Goal: Task Accomplishment & Management: Complete application form

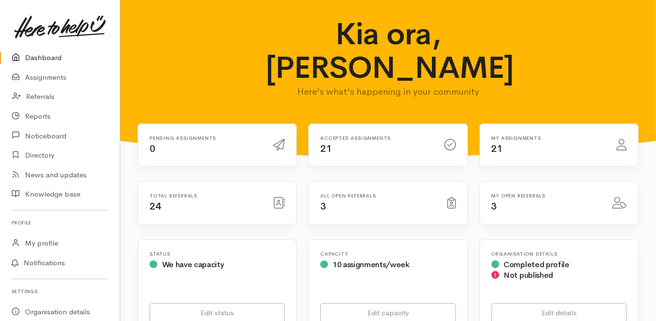
click at [54, 64] on link "Dashboard" at bounding box center [60, 58] width 120 height 20
click at [47, 57] on link "Dashboard" at bounding box center [60, 58] width 120 height 20
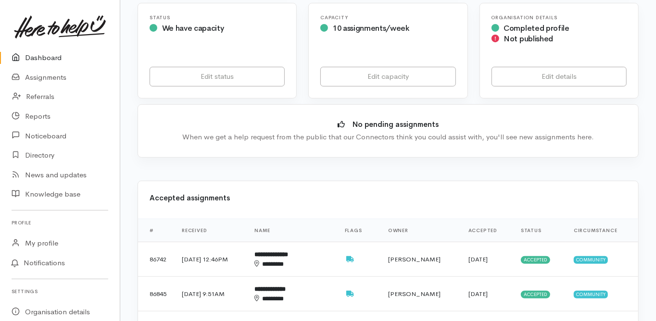
scroll to position [308, 0]
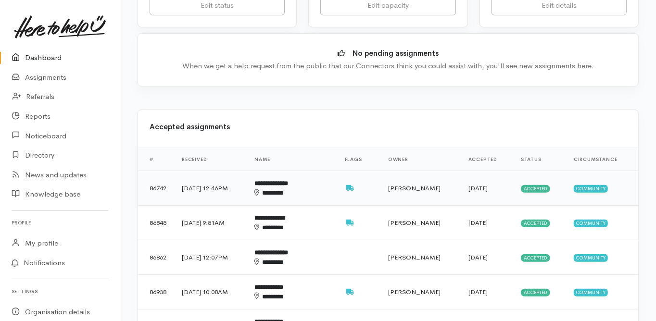
click at [288, 180] on b "**********" at bounding box center [272, 183] width 34 height 6
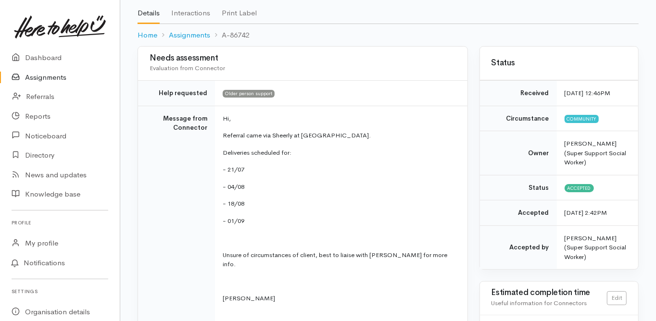
scroll to position [77, 0]
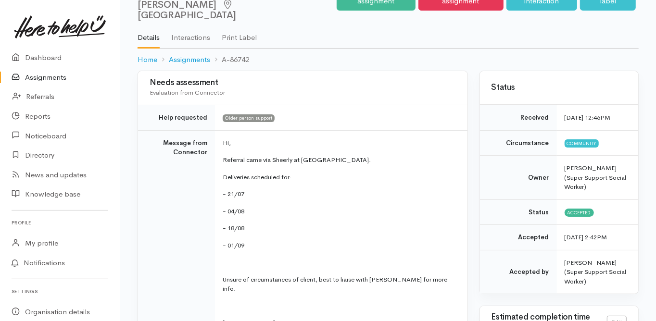
scroll to position [0, 0]
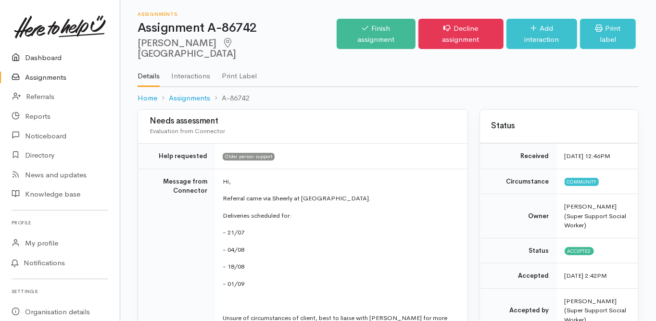
click at [39, 56] on link "Dashboard" at bounding box center [60, 58] width 120 height 20
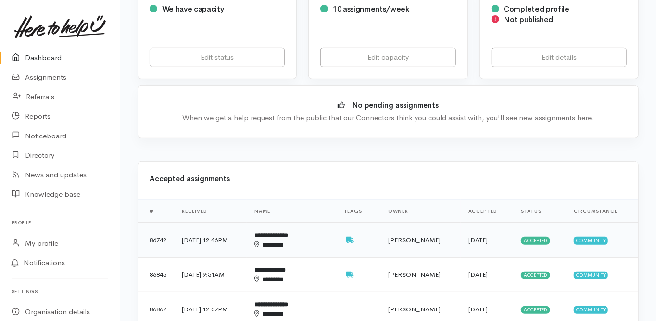
scroll to position [269, 0]
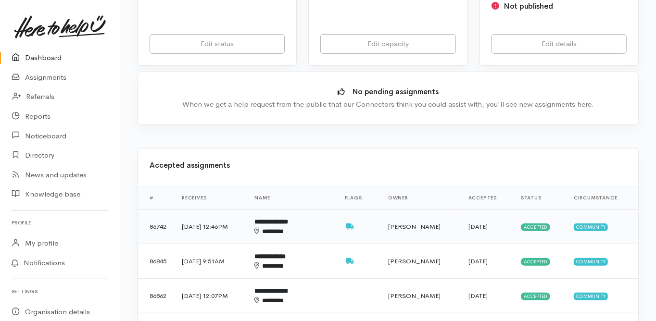
click at [288, 219] on b "**********" at bounding box center [272, 222] width 34 height 6
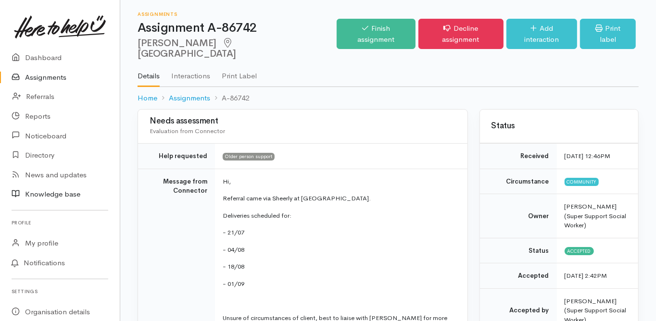
click at [100, 193] on link "Knowledge base" at bounding box center [60, 195] width 120 height 20
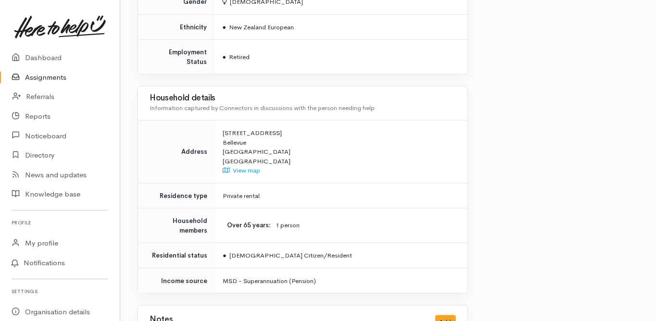
scroll to position [778, 0]
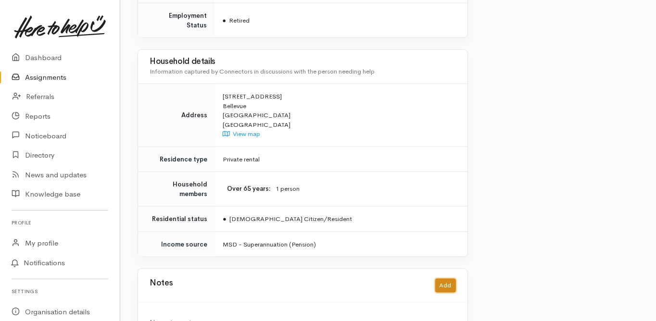
click at [449, 279] on button "Add" at bounding box center [446, 286] width 21 height 14
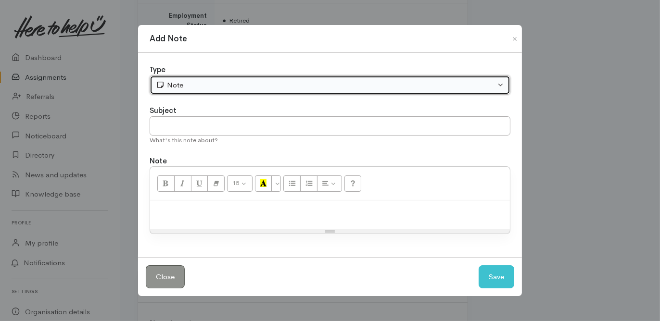
click at [180, 89] on div "Note" at bounding box center [326, 85] width 340 height 11
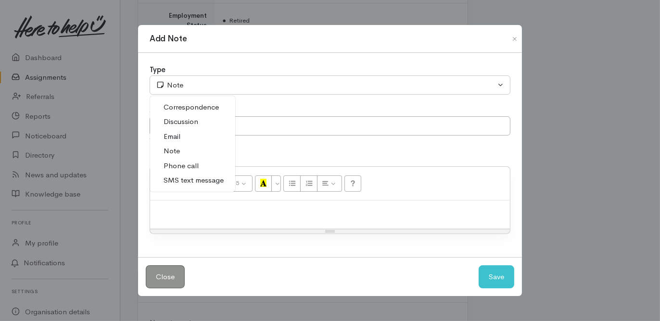
click at [188, 163] on span "Phone call" at bounding box center [181, 166] width 35 height 11
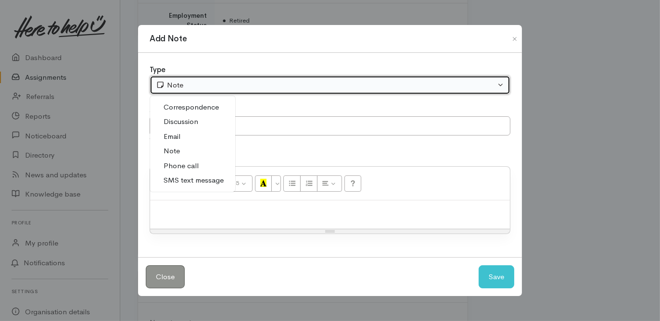
select select "3"
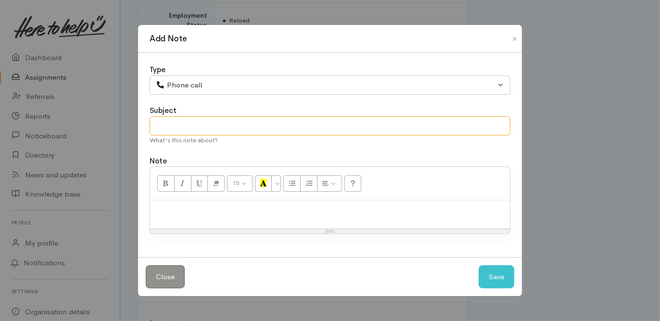
click at [174, 124] on input "text" at bounding box center [330, 126] width 361 height 20
type input "Disc with Sheerley (BFM)"
click at [167, 199] on div "15 8 9 10 11 12 14 18 24 36 Background Color Transparent Select #ffff00 Text Co…" at bounding box center [330, 184] width 360 height 34
click at [167, 206] on p at bounding box center [330, 210] width 350 height 11
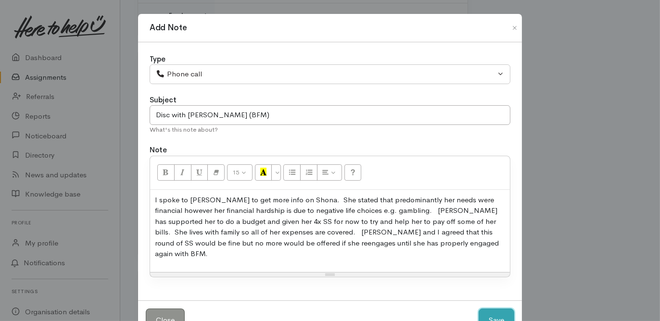
click at [493, 309] on button "Save" at bounding box center [497, 321] width 36 height 24
select select "1"
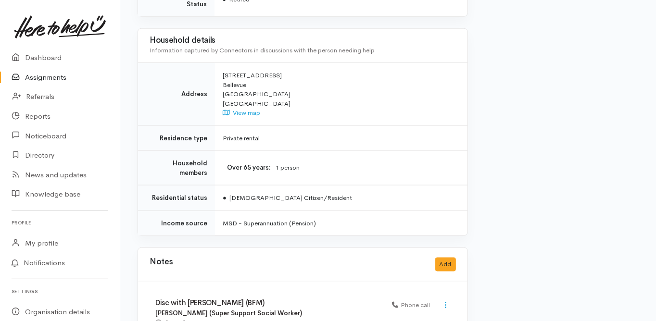
scroll to position [861, 0]
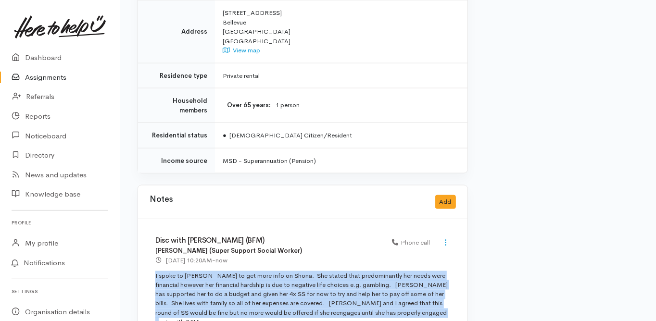
drag, startPoint x: 424, startPoint y: 280, endPoint x: 169, endPoint y: 242, distance: 257.4
click at [150, 244] on div "Disc with Sheerley (BFM) Melissa Laurent (Super Support Social Worker) 15 Aug 2…" at bounding box center [303, 285] width 330 height 133
copy p "I spoke to Sheerley to get more info on Shona. She stated that predominantly he…"
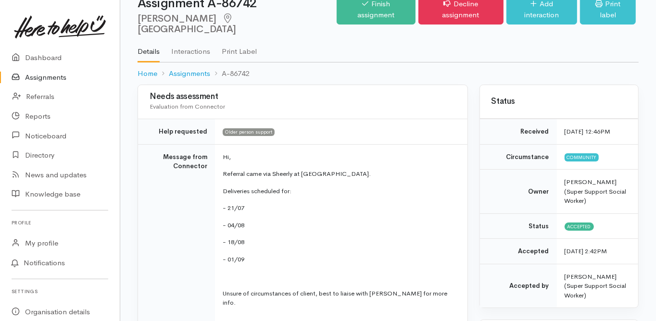
scroll to position [0, 0]
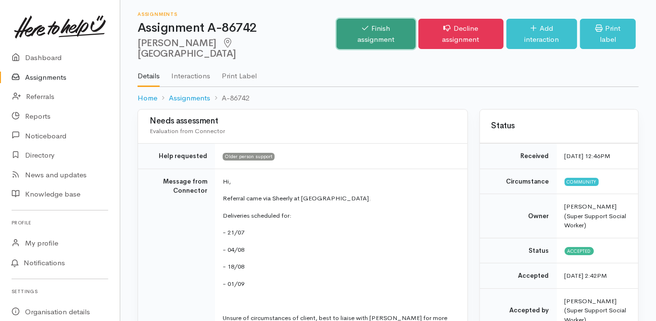
click at [360, 35] on link "Finish assignment" at bounding box center [376, 34] width 78 height 30
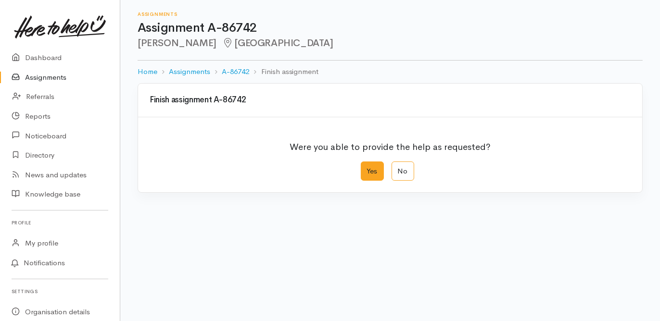
click at [380, 172] on label "Yes" at bounding box center [372, 172] width 23 height 20
click at [367, 168] on input "Yes" at bounding box center [364, 165] width 6 height 6
radio input "true"
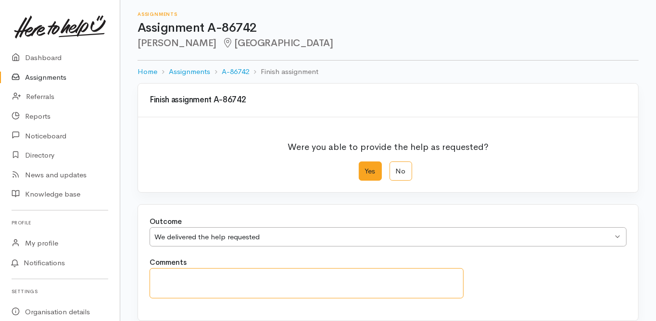
paste textarea "I spoke to Sheerley to get more info on Shona. She stated that predominantly he…"
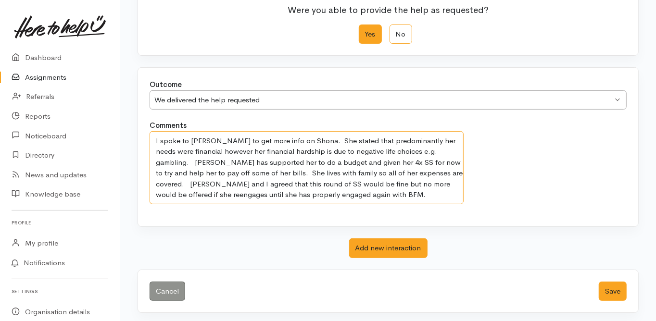
scroll to position [138, 0]
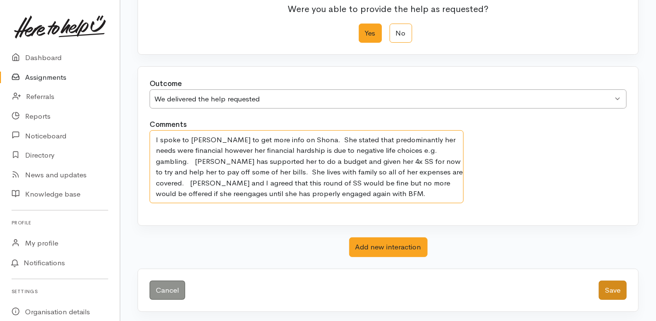
type textarea "I spoke to Sheerley to get more info on Shona. She stated that predominantly he…"
click at [616, 294] on button "Save" at bounding box center [613, 291] width 28 height 20
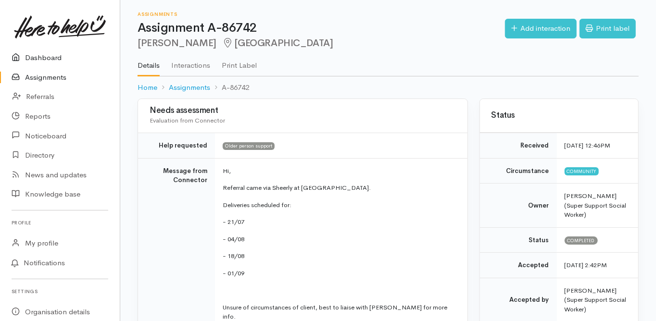
click at [50, 56] on link "Dashboard" at bounding box center [60, 58] width 120 height 20
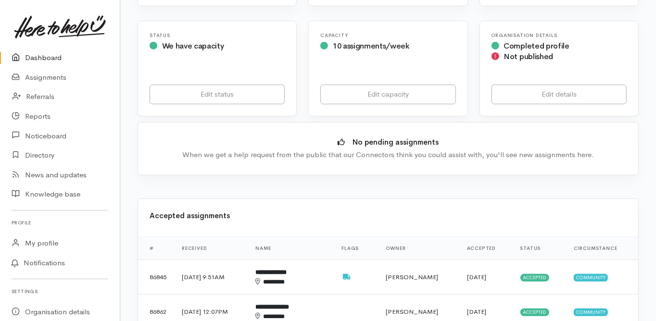
scroll to position [231, 0]
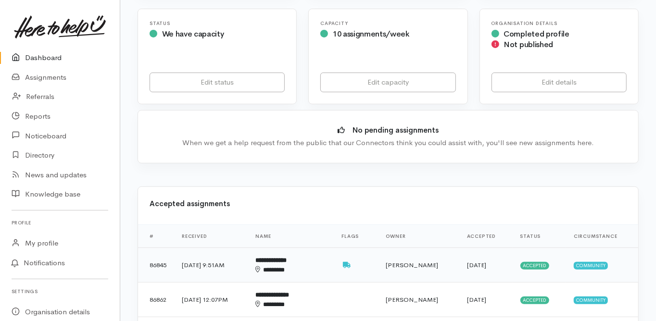
click at [287, 257] on b "**********" at bounding box center [271, 260] width 31 height 6
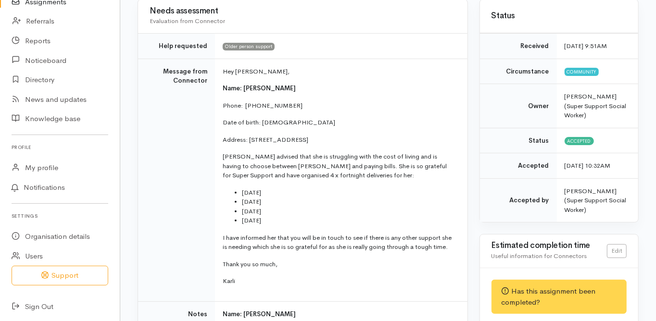
scroll to position [115, 0]
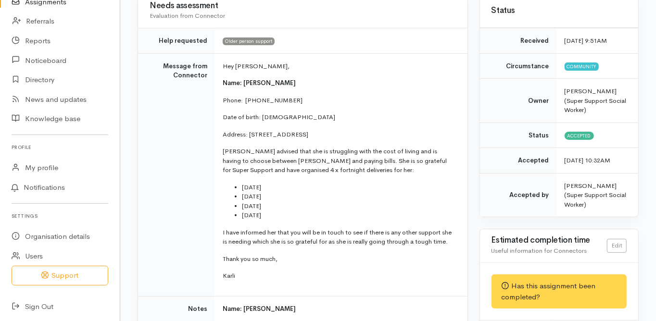
click at [155, 177] on td "Message from Connector" at bounding box center [176, 174] width 77 height 243
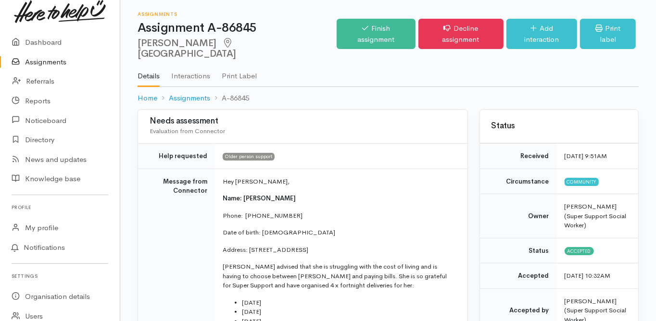
scroll to position [0, 0]
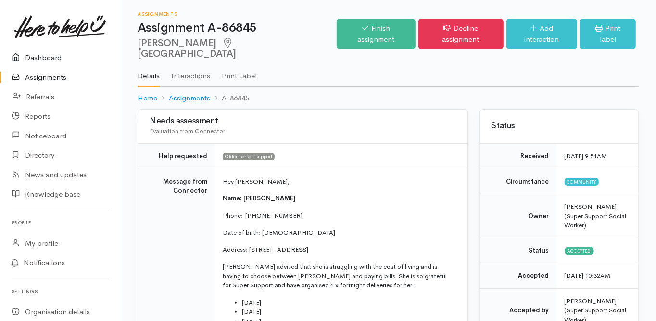
click at [50, 57] on link "Dashboard" at bounding box center [60, 58] width 120 height 20
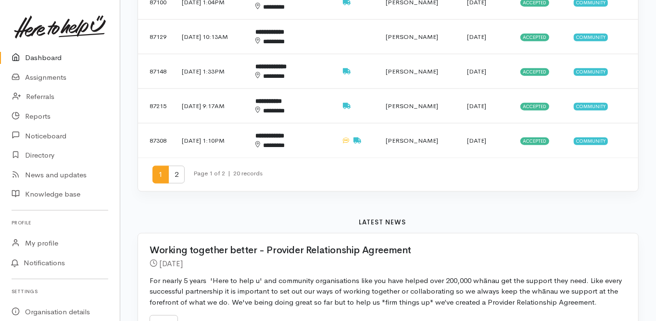
scroll to position [654, 0]
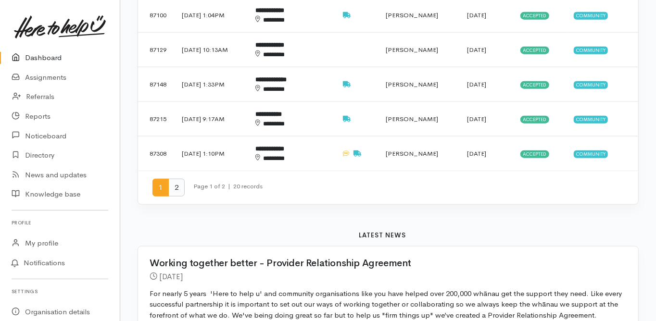
click at [176, 179] on span "2" at bounding box center [176, 188] width 16 height 18
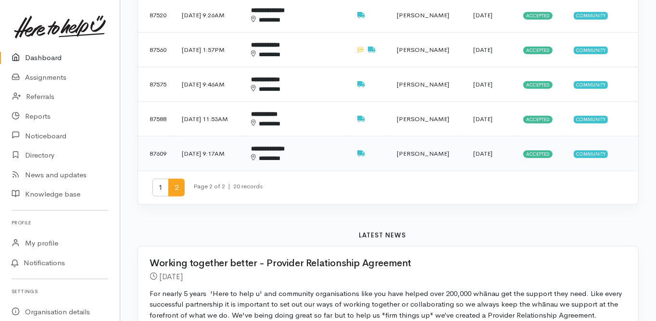
click at [289, 154] on div "********" at bounding box center [289, 158] width 77 height 9
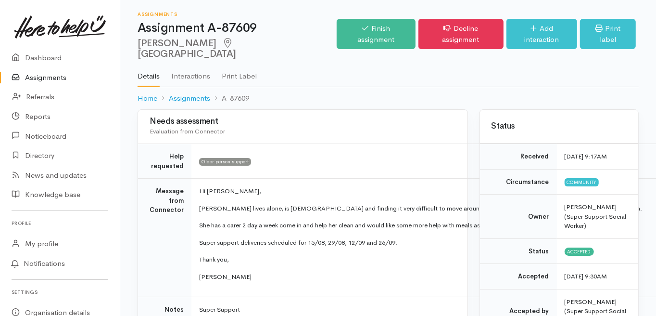
click at [42, 59] on link "Dashboard" at bounding box center [60, 58] width 120 height 20
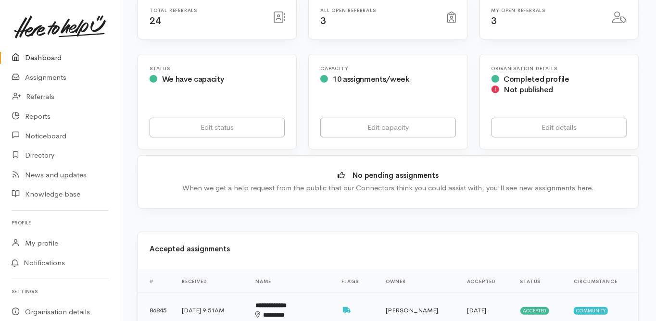
scroll to position [231, 0]
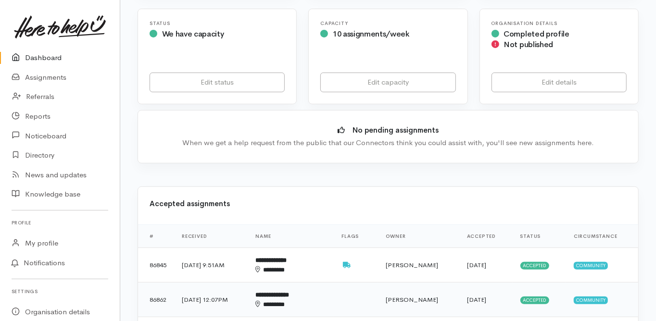
click at [286, 292] on b "**********" at bounding box center [273, 295] width 34 height 6
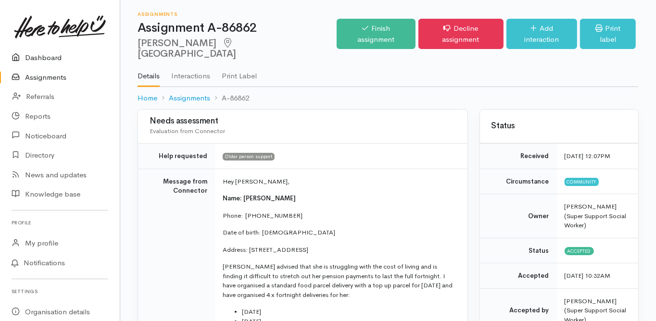
click at [51, 57] on link "Dashboard" at bounding box center [60, 58] width 120 height 20
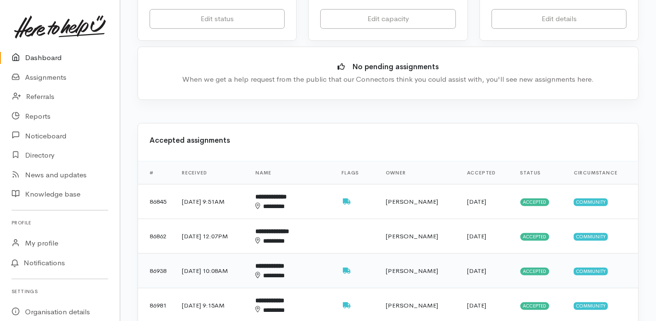
scroll to position [313, 0]
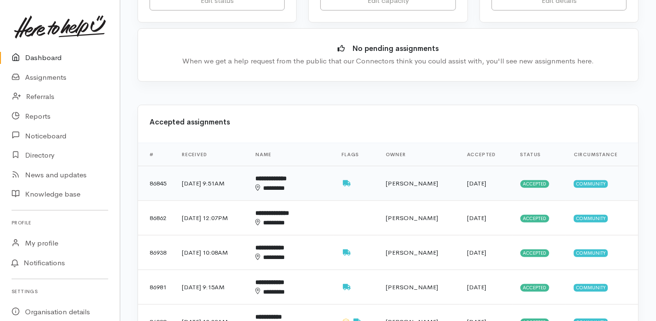
click at [287, 176] on b "**********" at bounding box center [271, 179] width 31 height 6
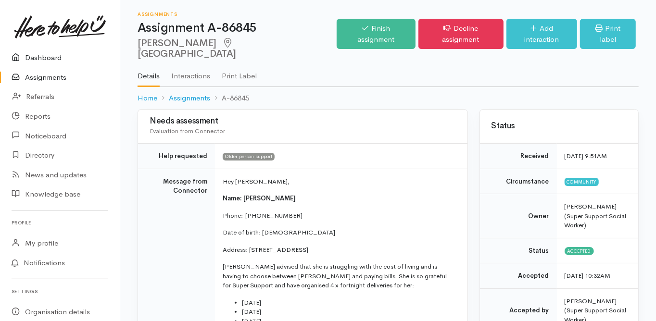
click at [51, 50] on link "Dashboard" at bounding box center [60, 58] width 120 height 20
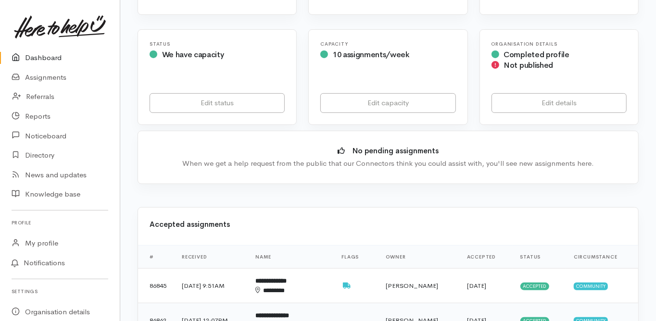
scroll to position [308, 0]
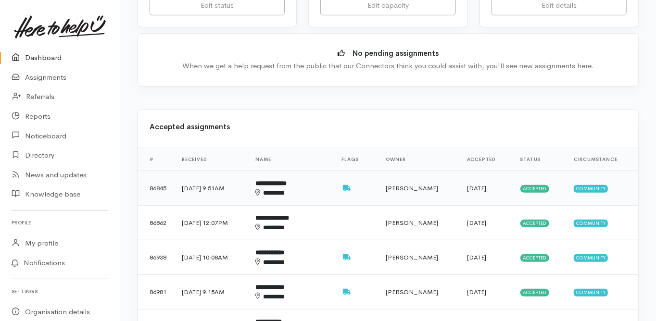
click at [287, 180] on b "**********" at bounding box center [271, 183] width 31 height 6
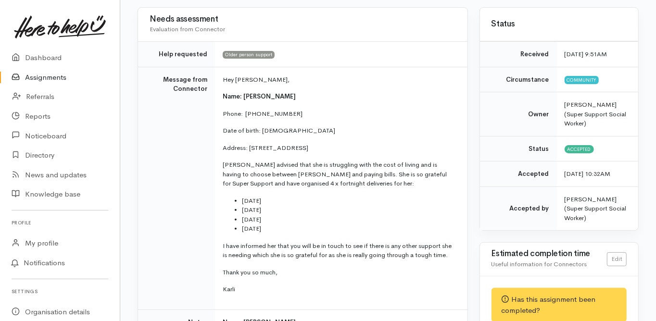
scroll to position [115, 0]
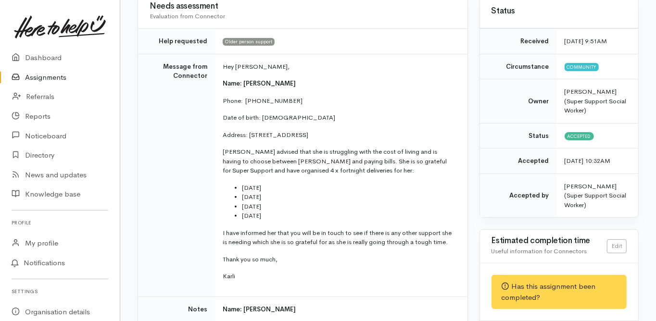
scroll to position [38, 0]
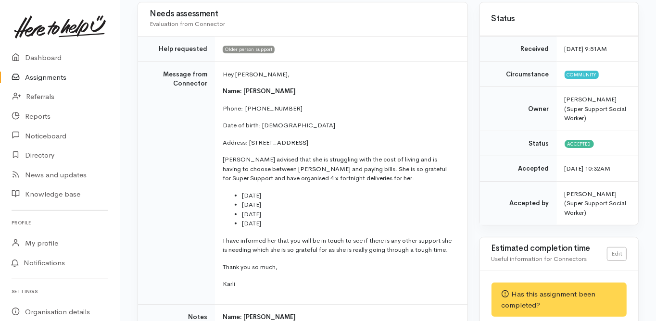
scroll to position [115, 0]
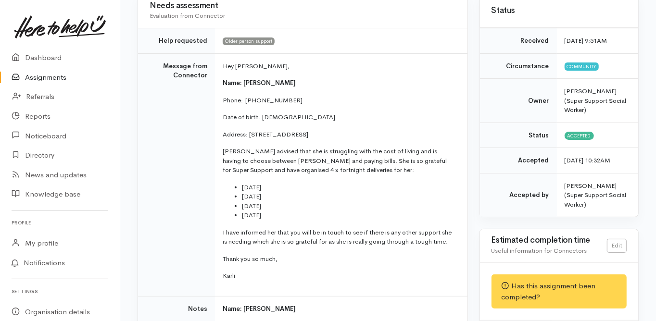
click at [138, 202] on td "Message from Connector" at bounding box center [176, 174] width 77 height 243
click at [138, 198] on td "Message from Connector" at bounding box center [176, 174] width 77 height 243
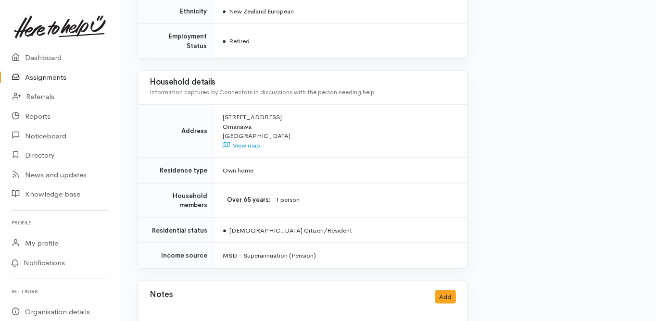
scroll to position [825, 0]
